Goal: Task Accomplishment & Management: Manage account settings

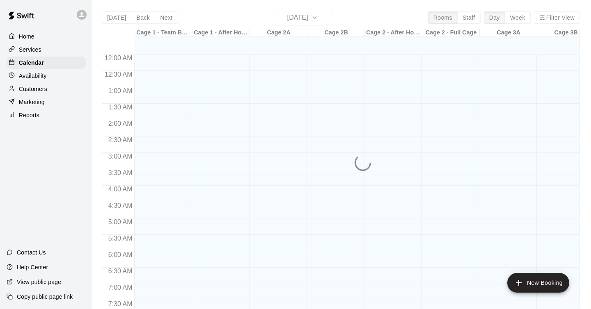
scroll to position [399, 0]
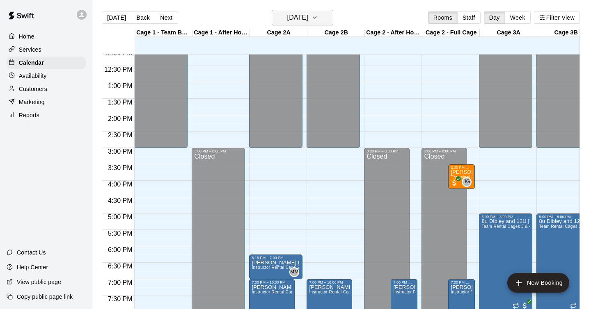
click at [306, 16] on h6 "[DATE]" at bounding box center [297, 17] width 21 height 11
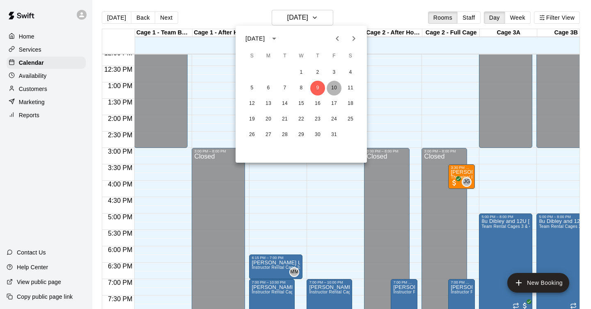
click at [332, 87] on button "10" at bounding box center [333, 88] width 15 height 15
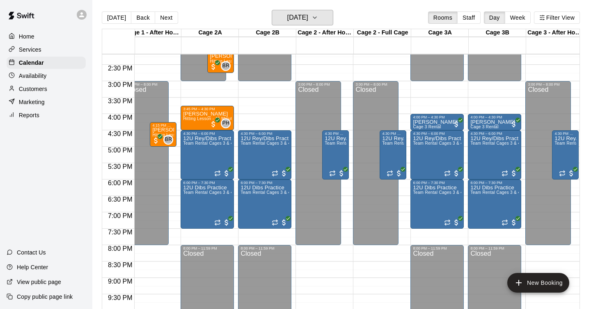
scroll to position [0, 28]
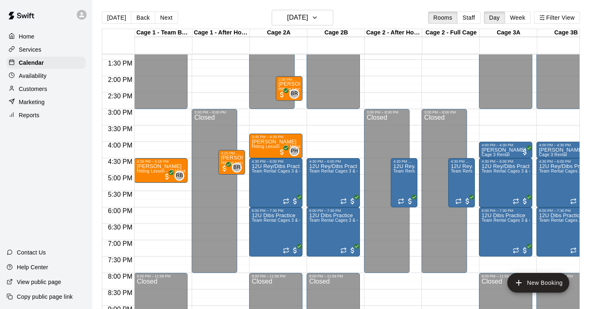
click at [54, 79] on div "Availability" at bounding box center [46, 76] width 79 height 12
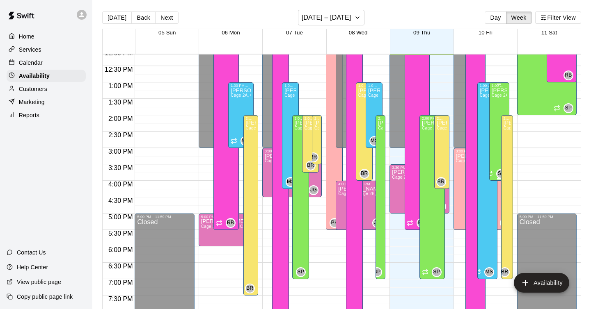
click at [498, 105] on div "[PERSON_NAME] Cage 2A, Cage 2B, Cage 3A, Cage 3B, Cage 4A, Cage 4B, Cage 4C" at bounding box center [498, 242] width 15 height 309
click at [493, 20] on div at bounding box center [295, 154] width 591 height 309
click at [493, 18] on button "Day" at bounding box center [494, 17] width 21 height 12
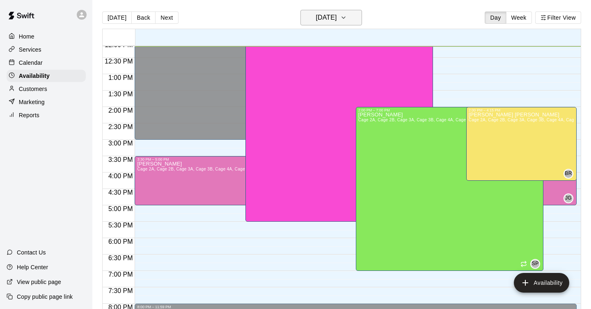
click at [350, 17] on button "[DATE]" at bounding box center [331, 18] width 62 height 16
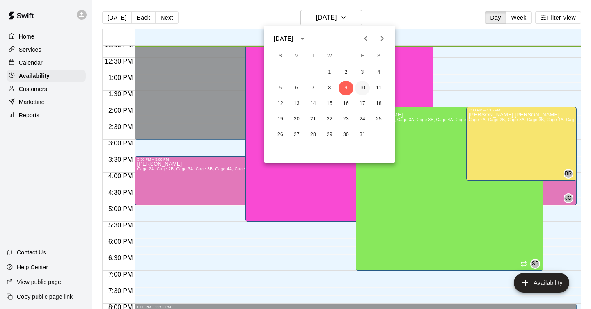
click at [364, 91] on button "10" at bounding box center [362, 88] width 15 height 15
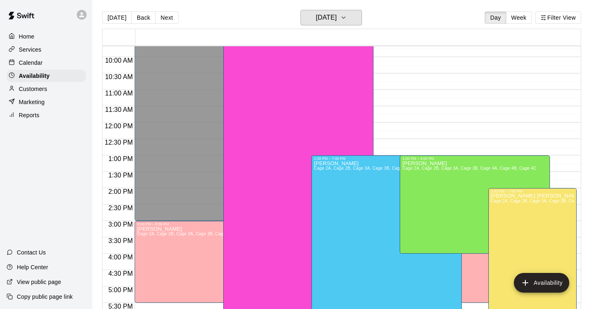
scroll to position [317, 0]
